Goal: Task Accomplishment & Management: Manage account settings

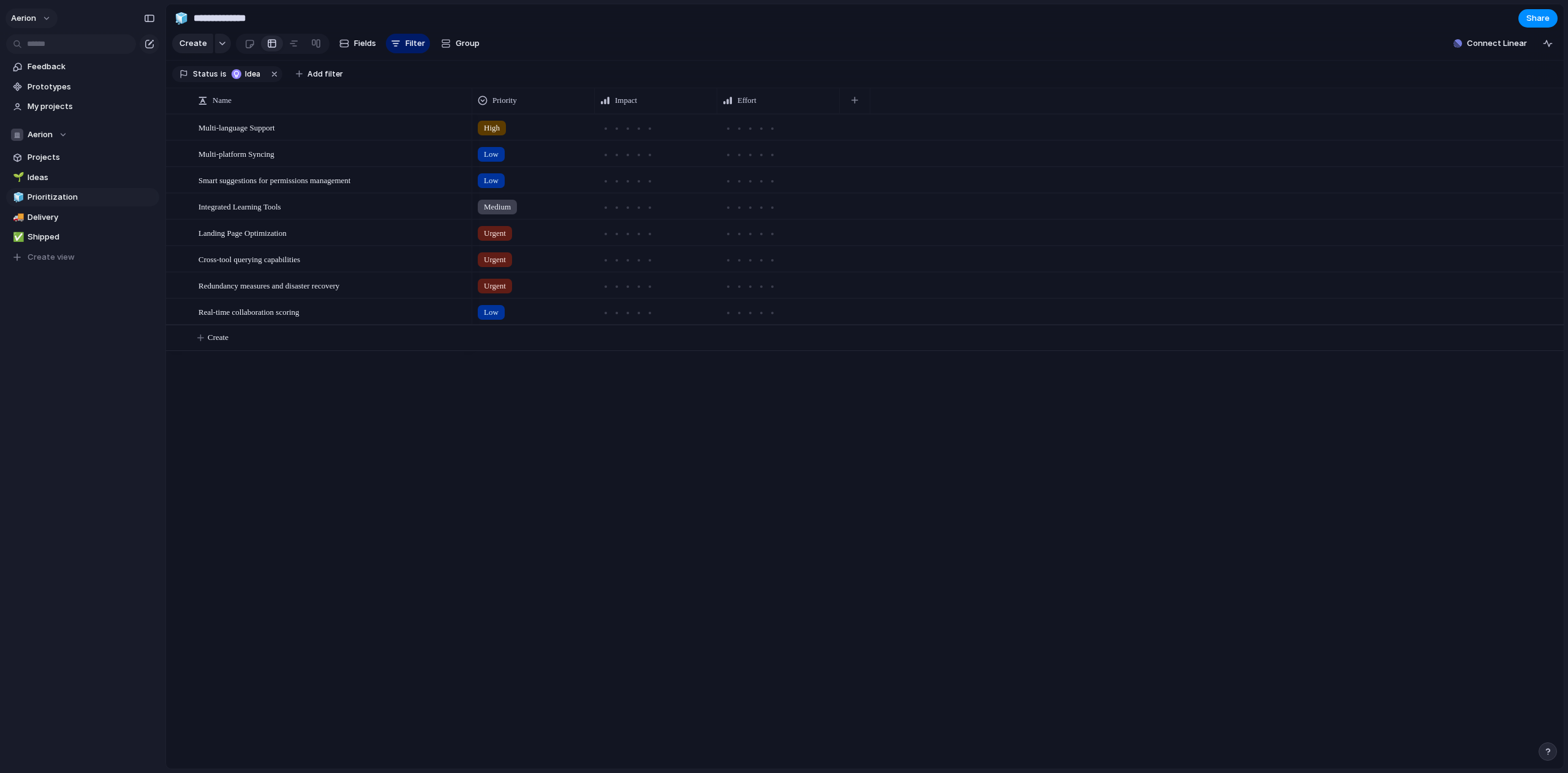
click at [34, 19] on span "Aerion" at bounding box center [23, 18] width 25 height 12
click at [42, 44] on span "Settings" at bounding box center [45, 45] width 34 height 12
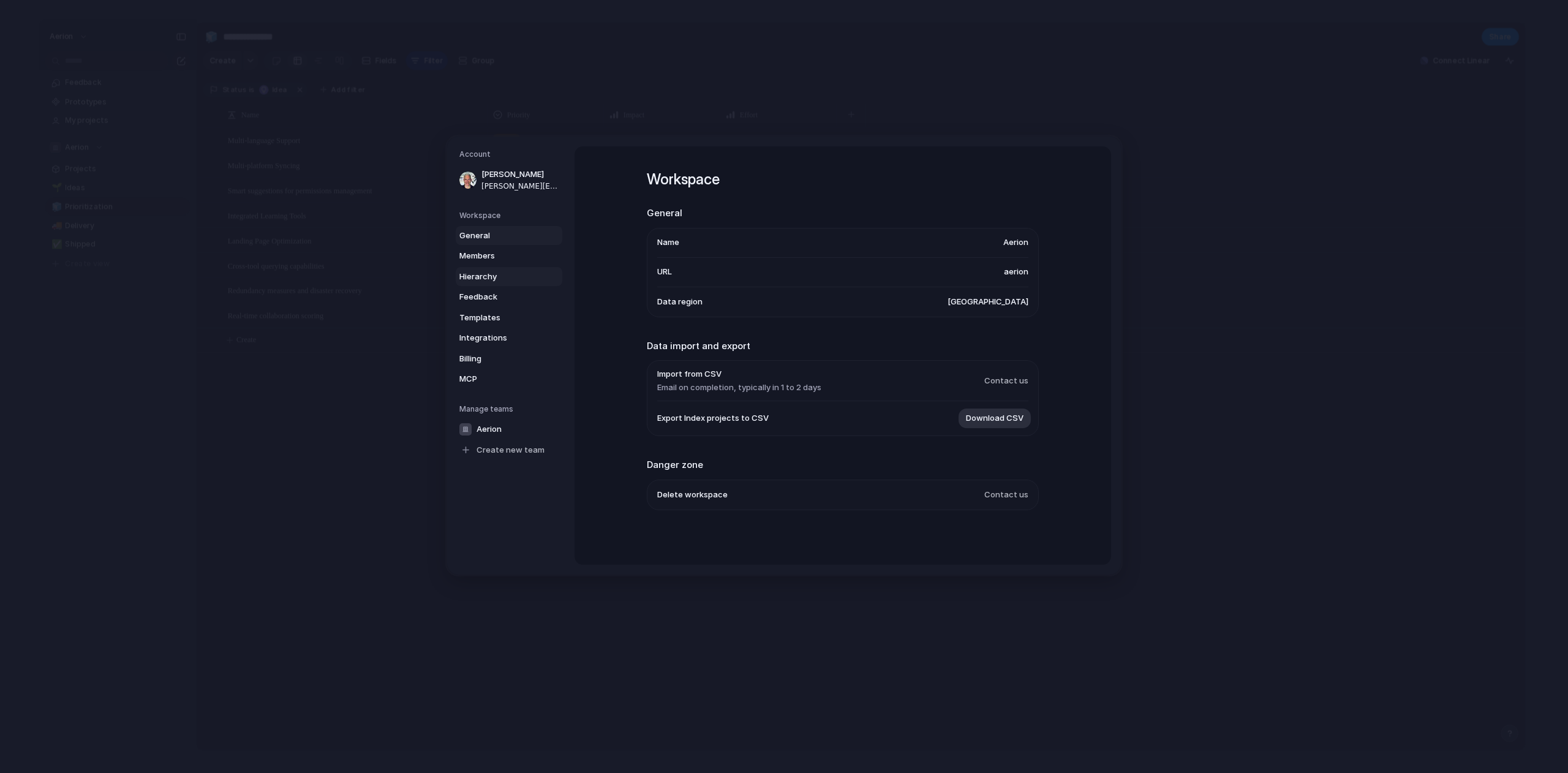
click at [503, 274] on span "Hierarchy" at bounding box center [498, 277] width 78 height 12
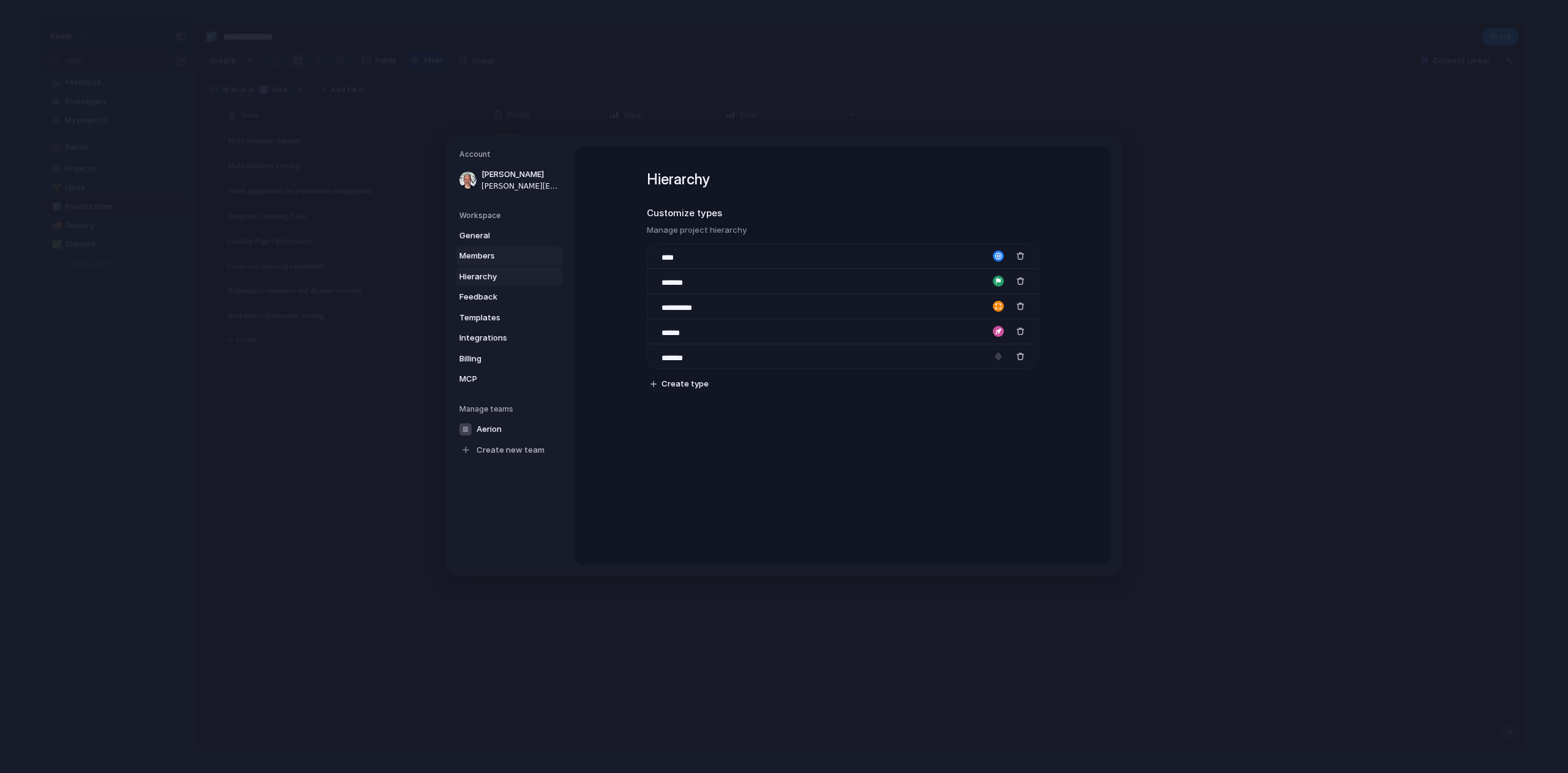
click at [497, 263] on link "Members" at bounding box center [509, 256] width 106 height 19
click at [532, 236] on span "General" at bounding box center [498, 236] width 78 height 12
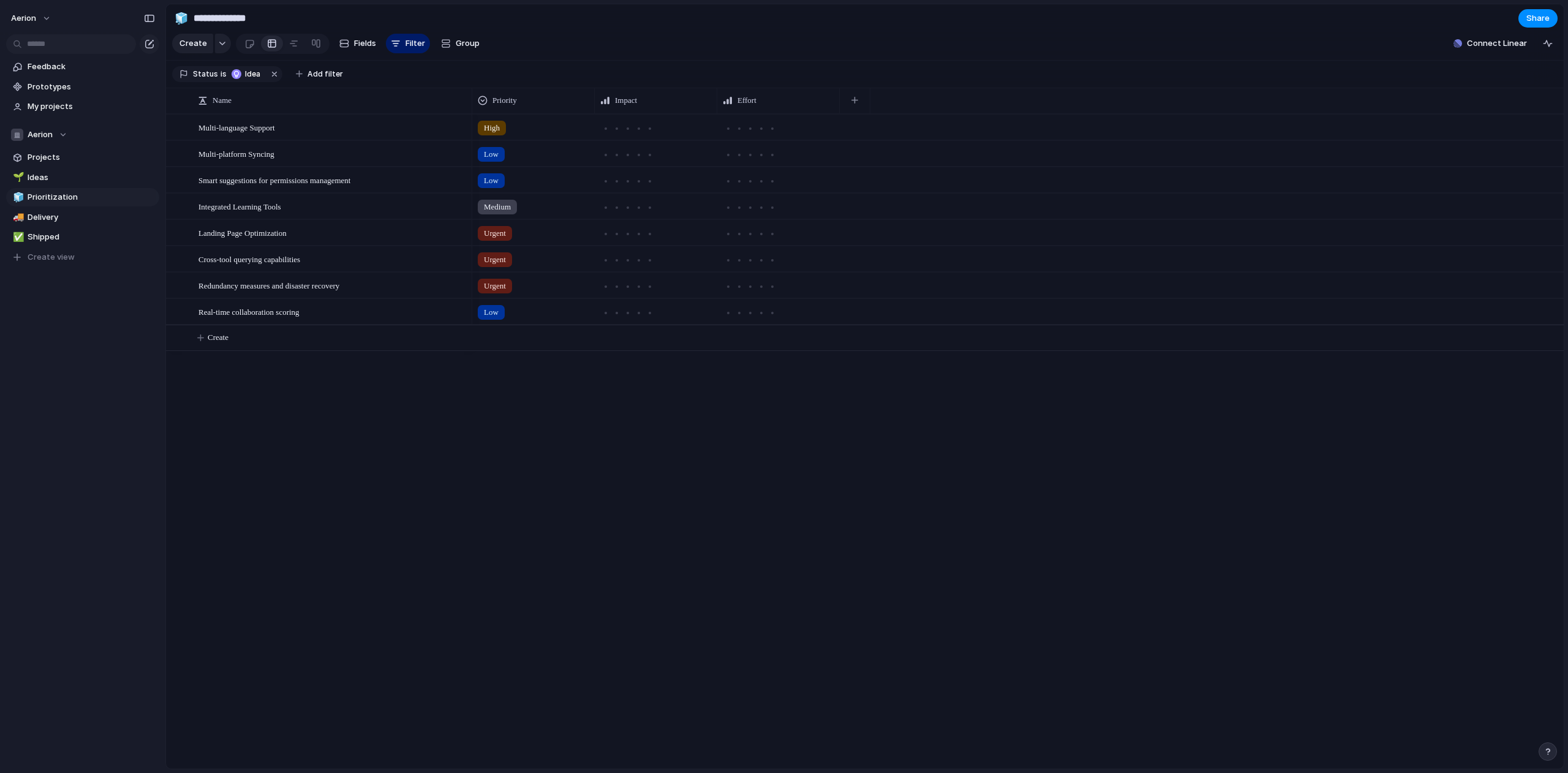
click at [596, 542] on div "High Low Low Medium Urgent Urgent Urgent Low" at bounding box center [1018, 442] width 1091 height 655
